Goal: Information Seeking & Learning: Learn about a topic

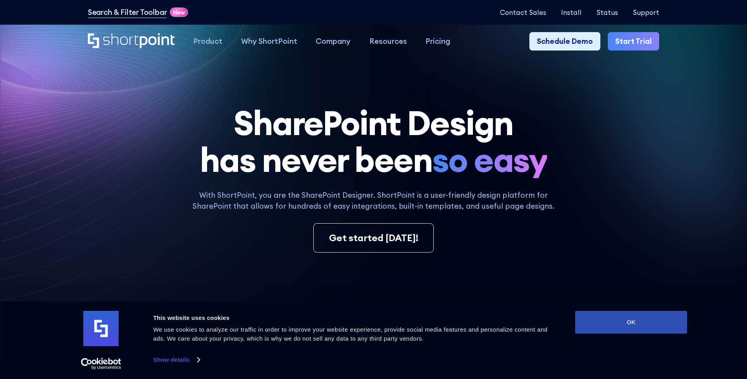
click at [616, 327] on button "OK" at bounding box center [631, 322] width 112 height 23
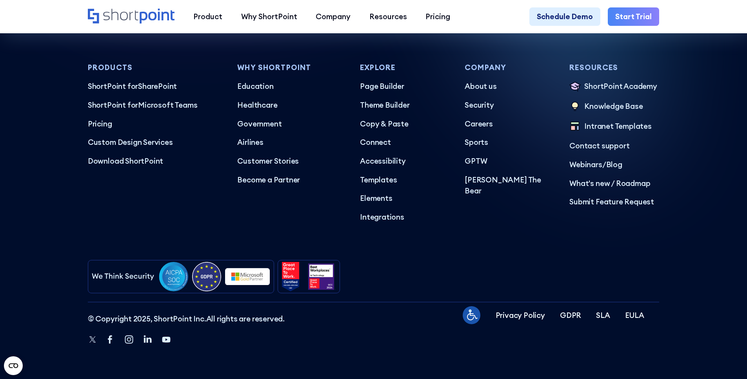
scroll to position [4682, 0]
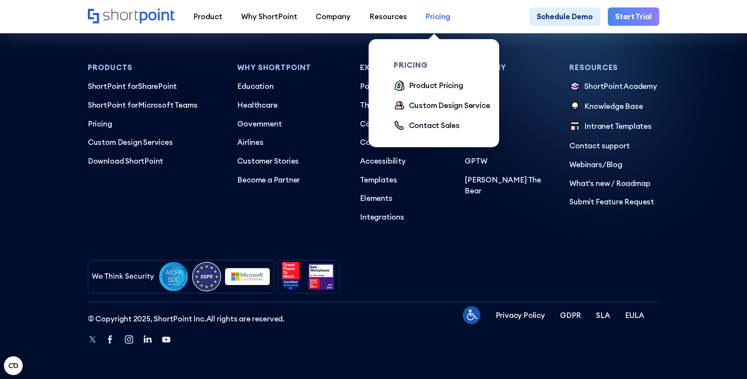
click at [436, 22] on div "Pricing" at bounding box center [437, 16] width 25 height 11
click at [421, 88] on div "Product Pricing" at bounding box center [436, 85] width 54 height 11
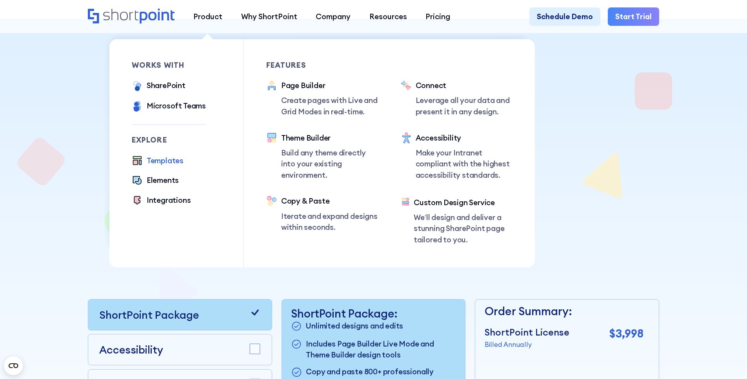
click at [172, 158] on div "Templates" at bounding box center [165, 160] width 37 height 11
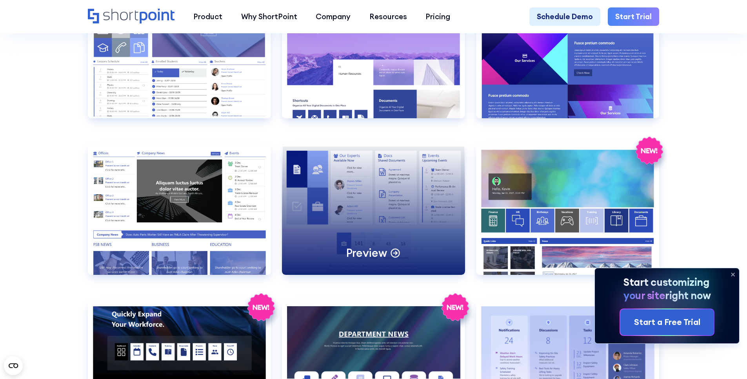
scroll to position [1105, 0]
